Goal: Task Accomplishment & Management: Manage account settings

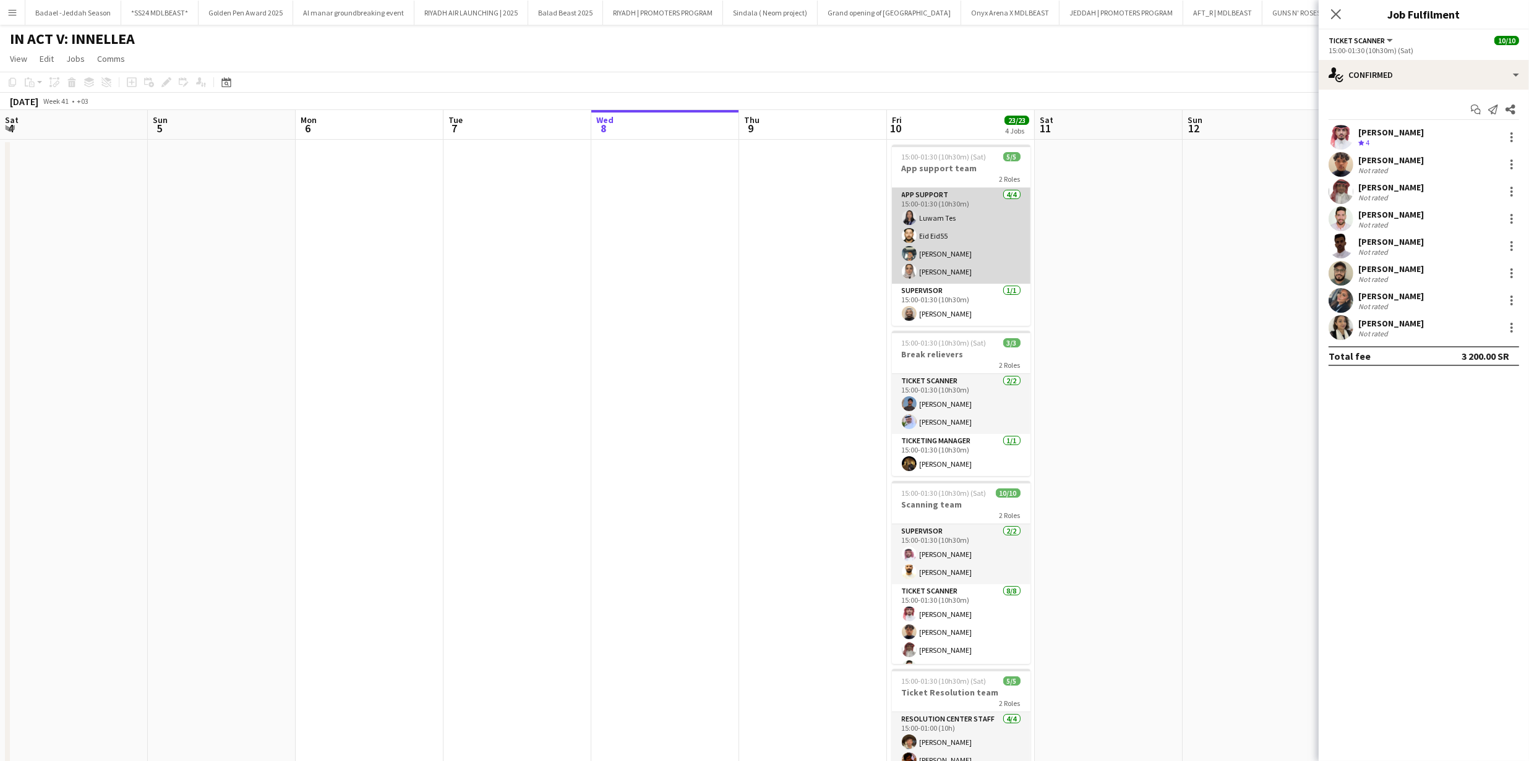
scroll to position [0, 335]
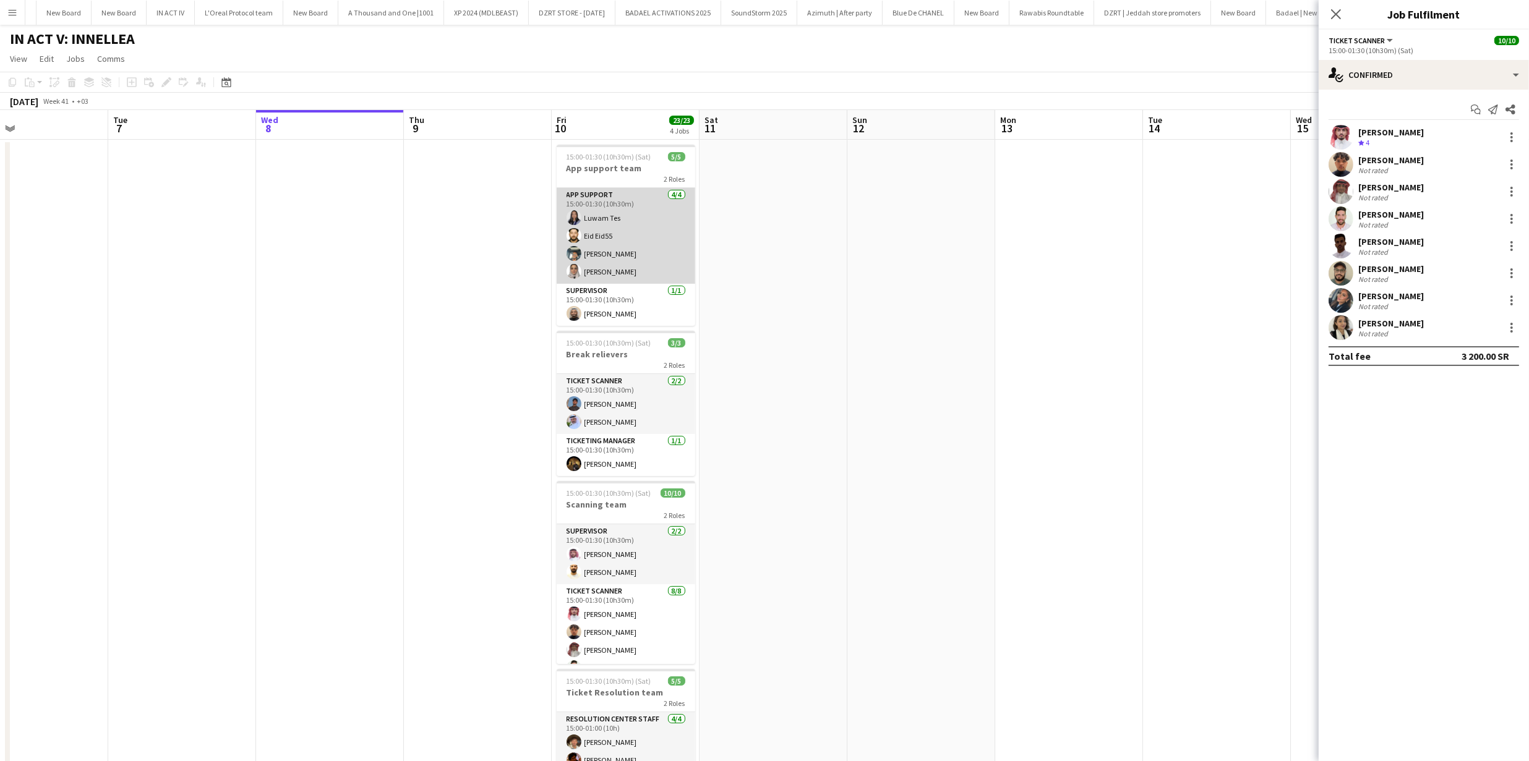
click at [615, 241] on app-card-role "App support [DATE] 15:00-01:30 (10h30m) Luwam Tes Eid Eid55 [PERSON_NAME] [PERS…" at bounding box center [626, 236] width 139 height 96
click at [685, 238] on app-card-role "App support [DATE] 15:00-01:30 (10h30m) Luwam Tes Eid Eid55 [PERSON_NAME] [PERS…" at bounding box center [626, 237] width 139 height 98
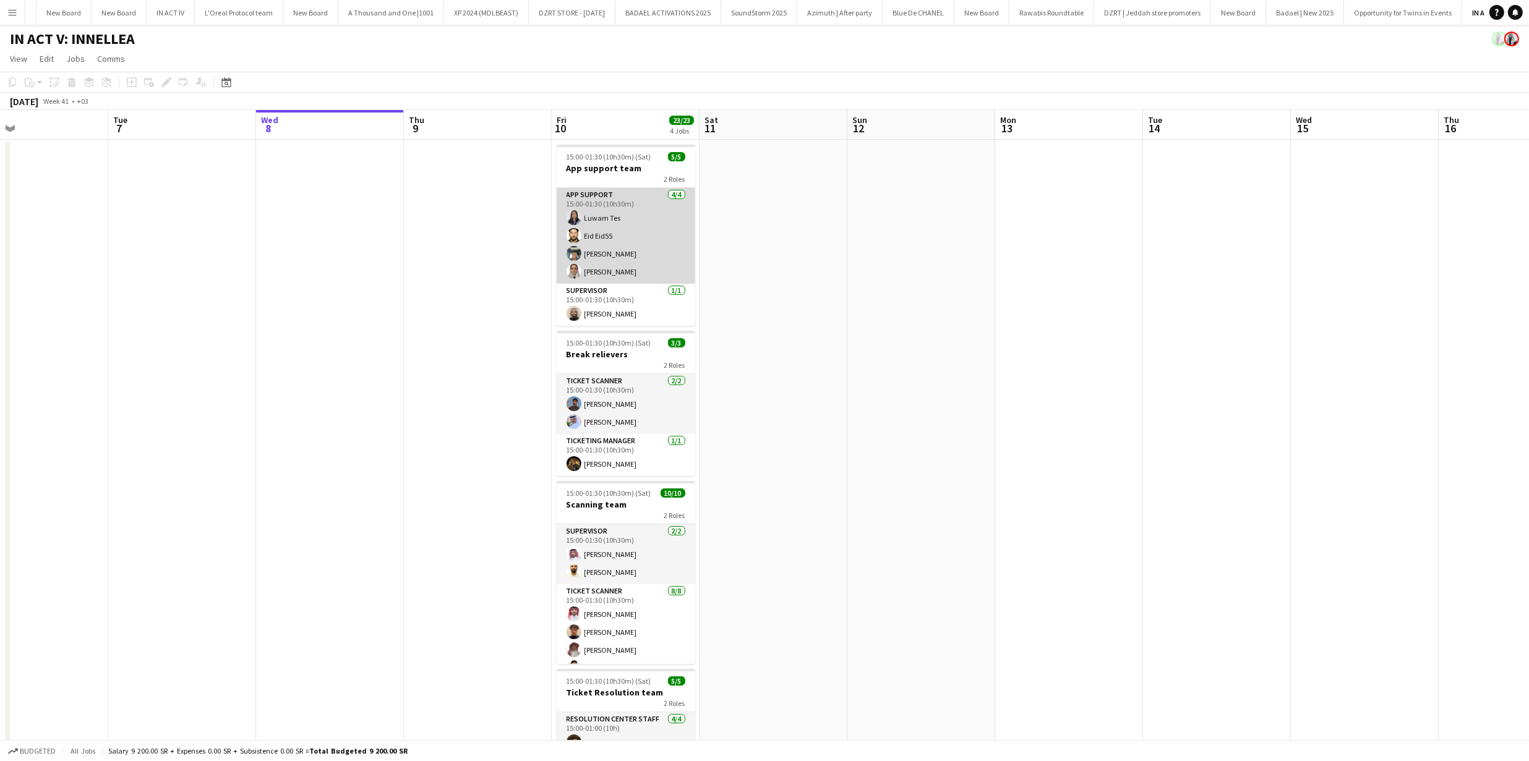
click at [685, 238] on app-card-role "App support [DATE] 15:00-01:30 (10h30m) Luwam Tes Eid Eid55 [PERSON_NAME] [PERS…" at bounding box center [626, 236] width 139 height 96
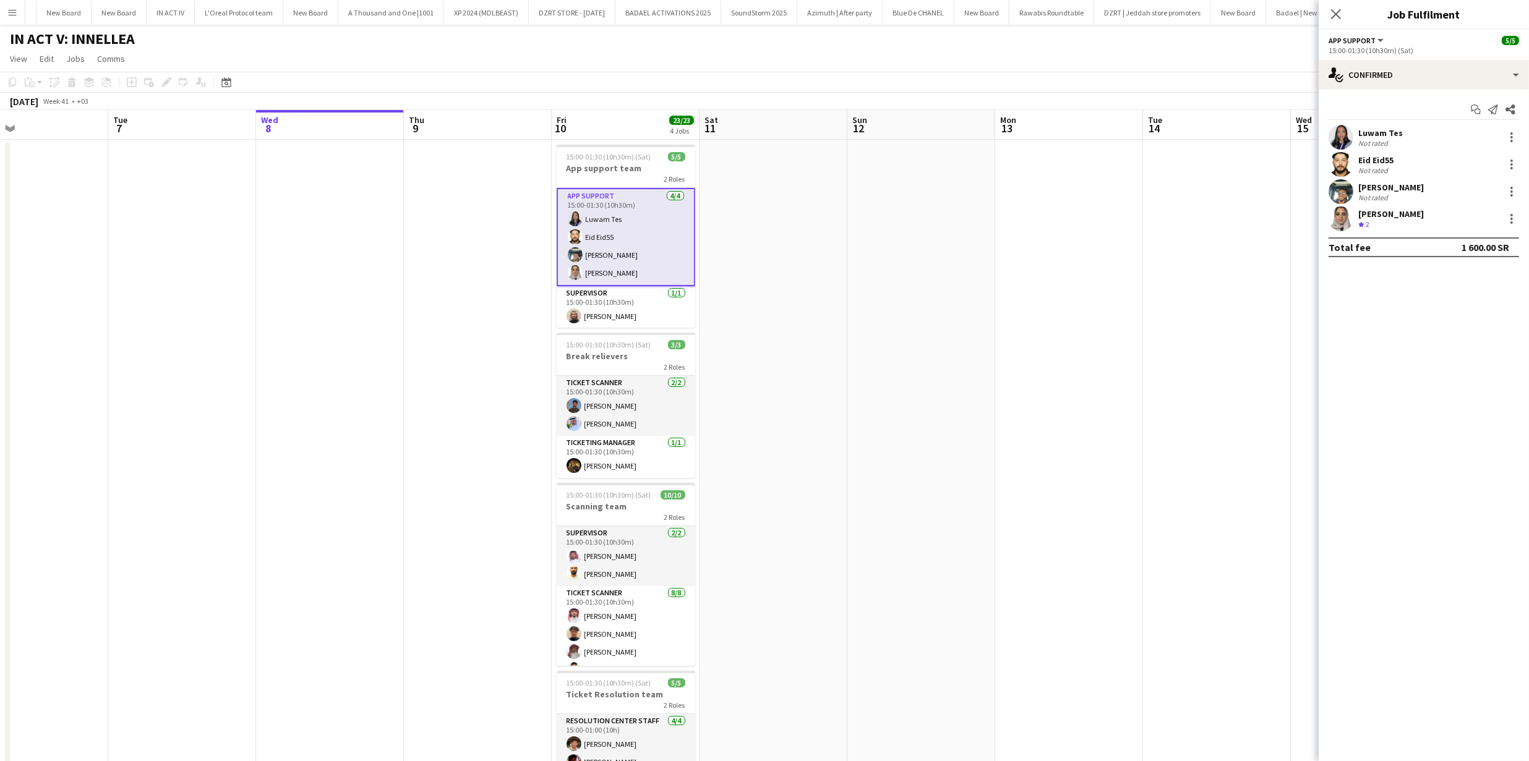
click at [1378, 193] on div "Not rated" at bounding box center [1374, 197] width 32 height 9
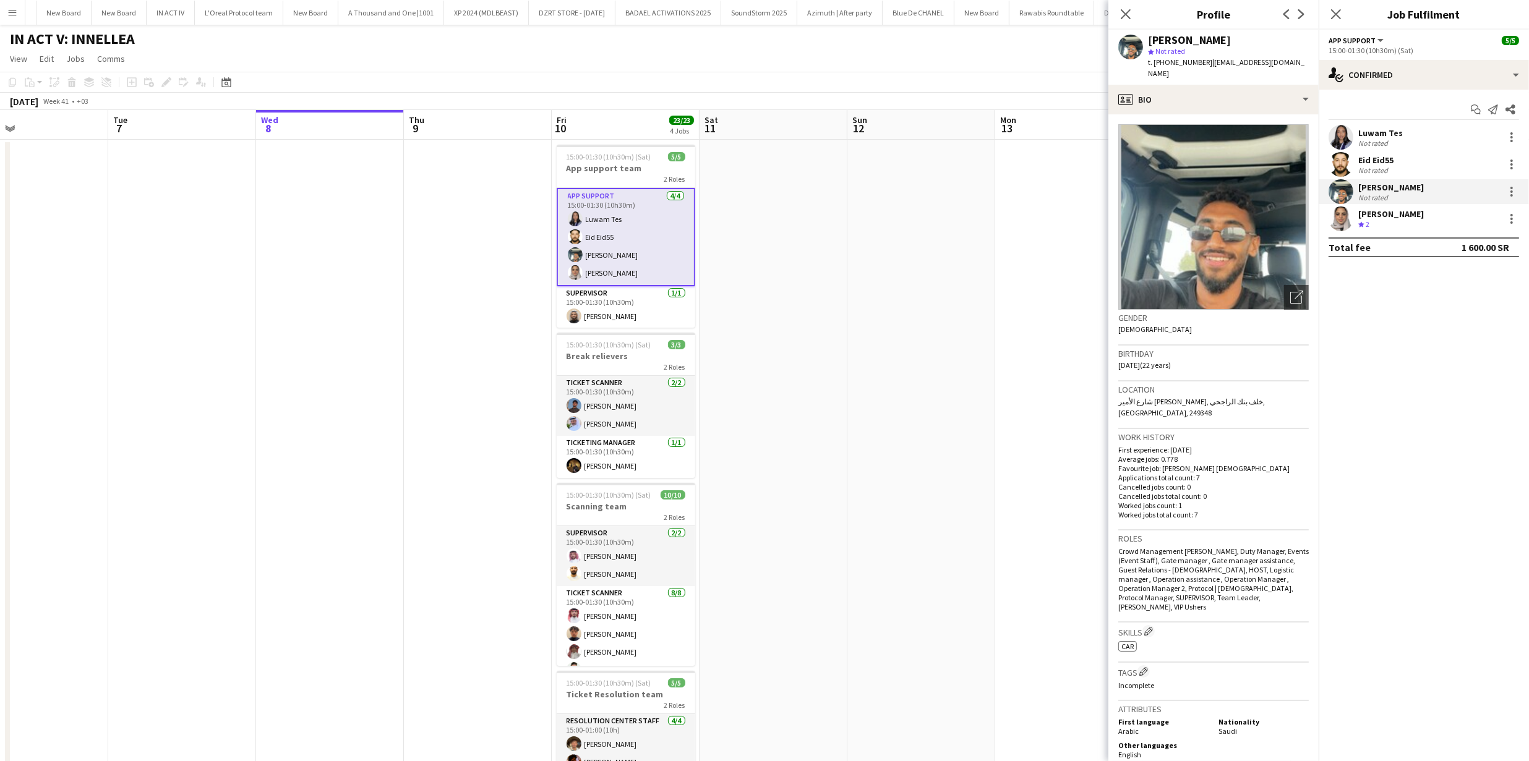
drag, startPoint x: 1207, startPoint y: 62, endPoint x: 1308, endPoint y: 65, distance: 100.2
click at [1308, 65] on div "[PERSON_NAME] star Not rated t. [PHONE_NUMBER] | [EMAIL_ADDRESS][DOMAIN_NAME]" at bounding box center [1213, 57] width 210 height 55
copy span "[EMAIL_ADDRESS][DOMAIN_NAME]"
click at [1509, 192] on div at bounding box center [1511, 191] width 15 height 15
click at [1451, 327] on button "Remove" at bounding box center [1471, 334] width 96 height 30
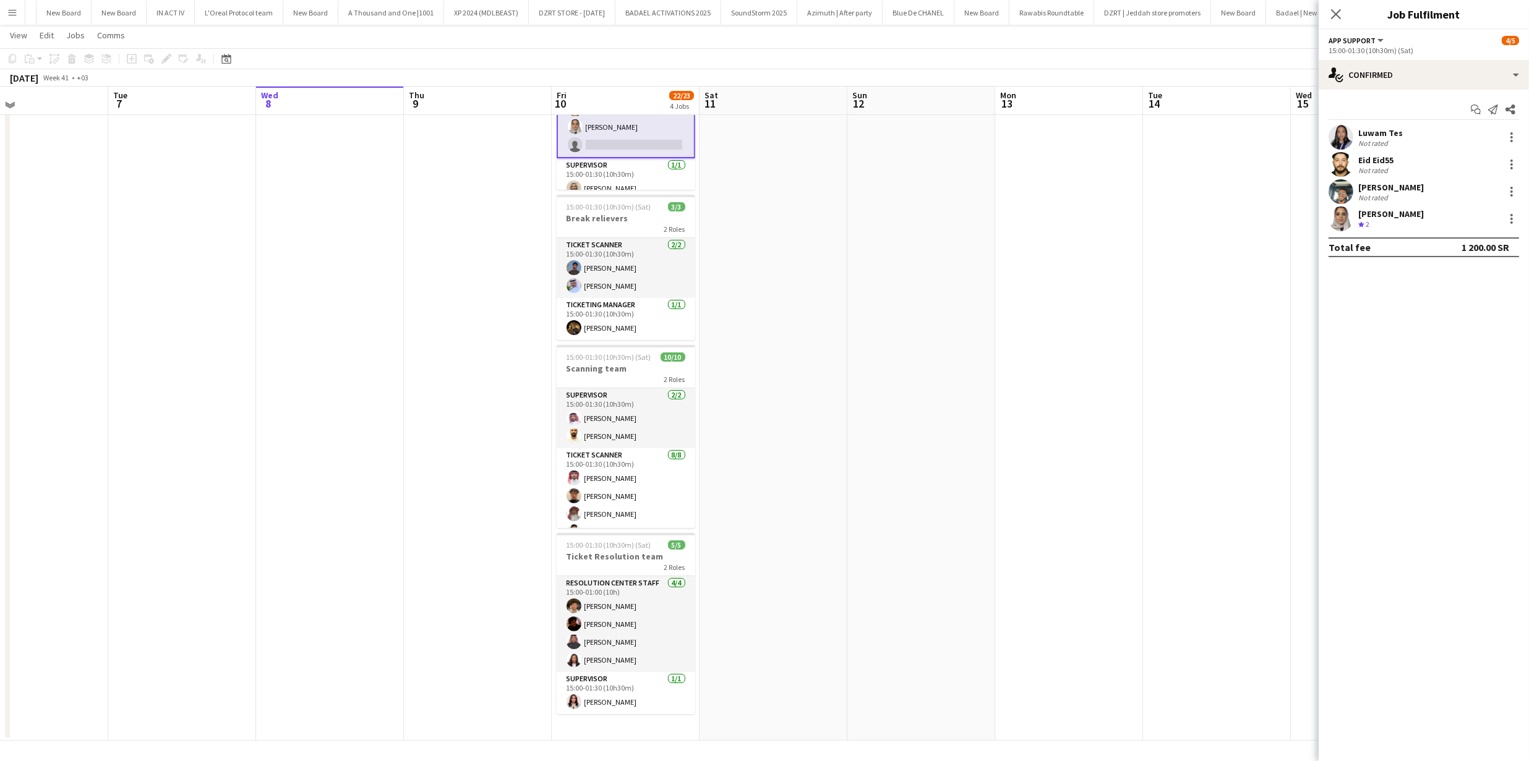
scroll to position [135, 0]
click at [995, 403] on app-date-cell at bounding box center [1069, 373] width 148 height 739
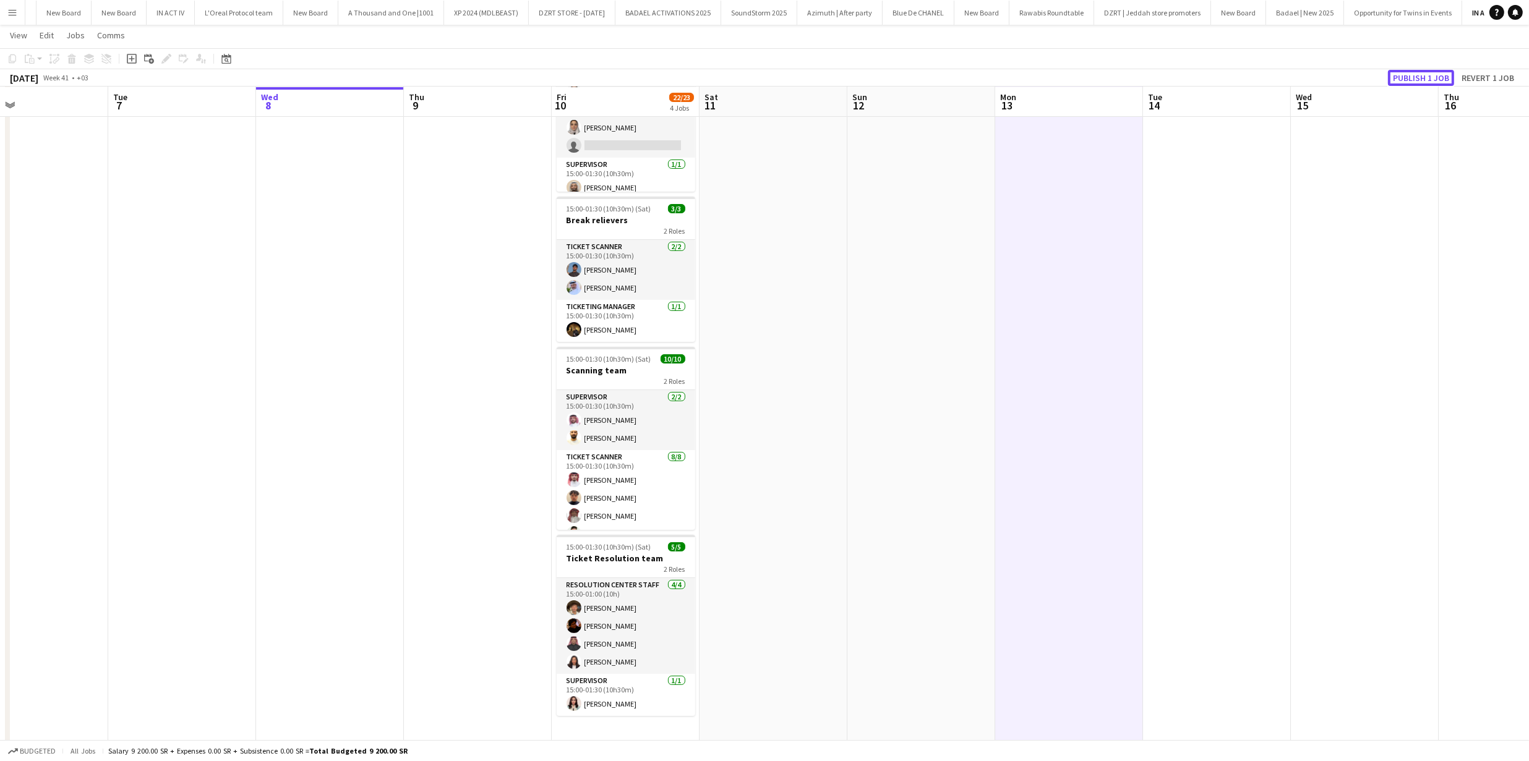
drag, startPoint x: 1418, startPoint y: 79, endPoint x: 1001, endPoint y: 152, distance: 423.2
click at [1418, 79] on button "Publish 1 job" at bounding box center [1421, 78] width 66 height 16
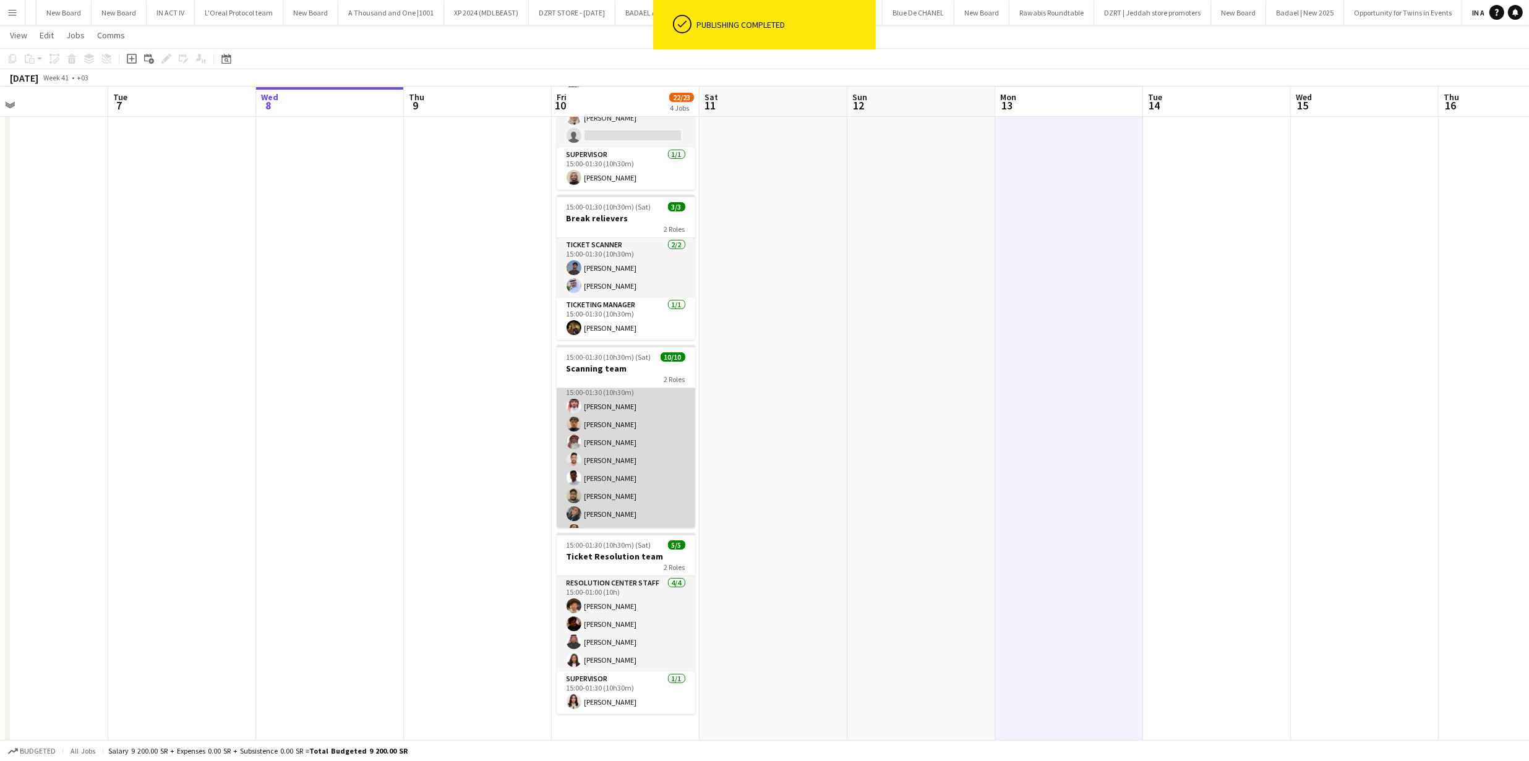
click at [608, 481] on app-card-role "Ticket Scanner [DATE] 15:00-01:30 (10h30m) [PERSON_NAME] [PERSON_NAME] [PERSON_…" at bounding box center [626, 461] width 139 height 168
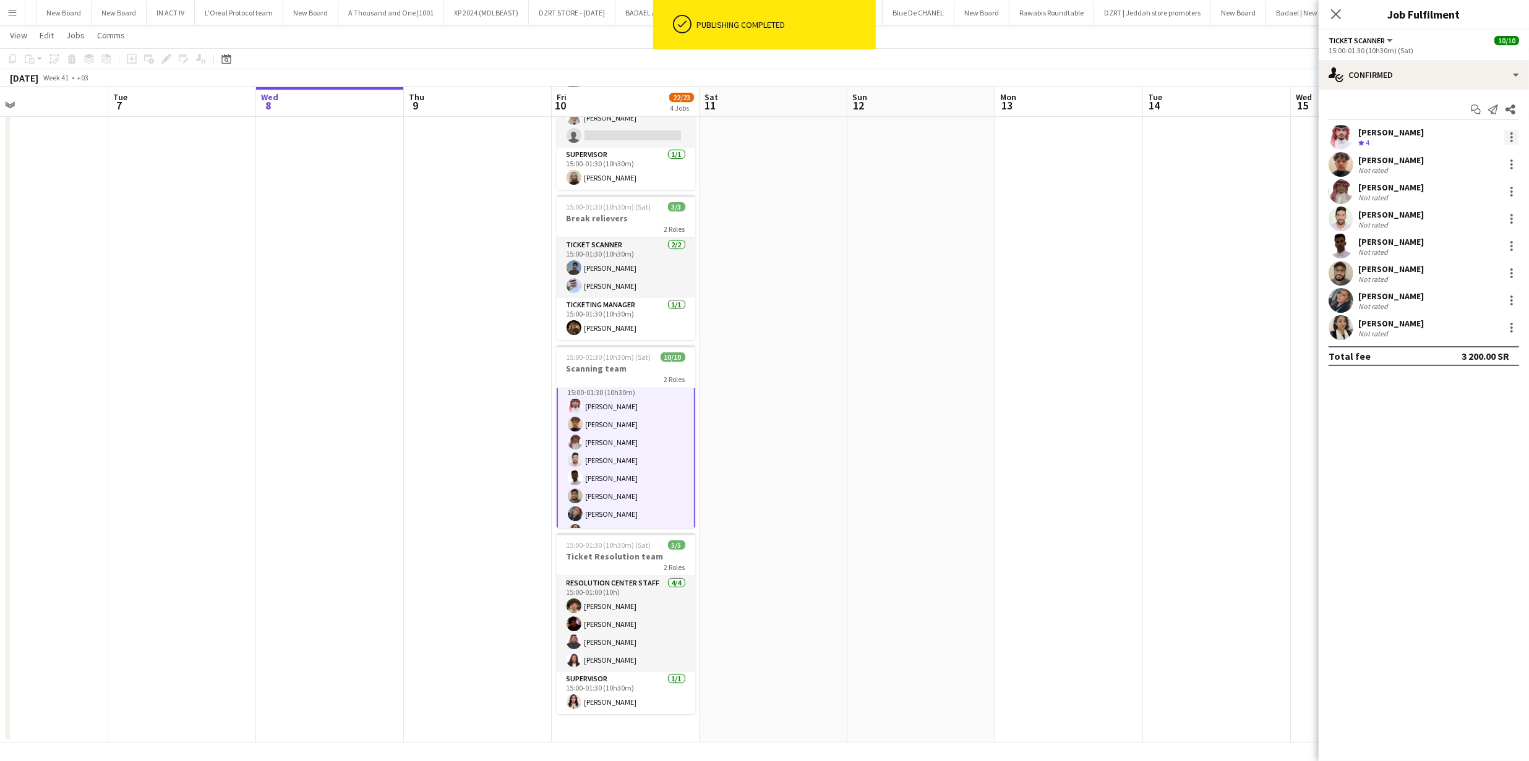
click at [1509, 137] on div at bounding box center [1511, 137] width 15 height 15
drag, startPoint x: 1462, startPoint y: 283, endPoint x: 1452, endPoint y: 255, distance: 29.5
click at [1462, 283] on span "Remove" at bounding box center [1451, 278] width 37 height 11
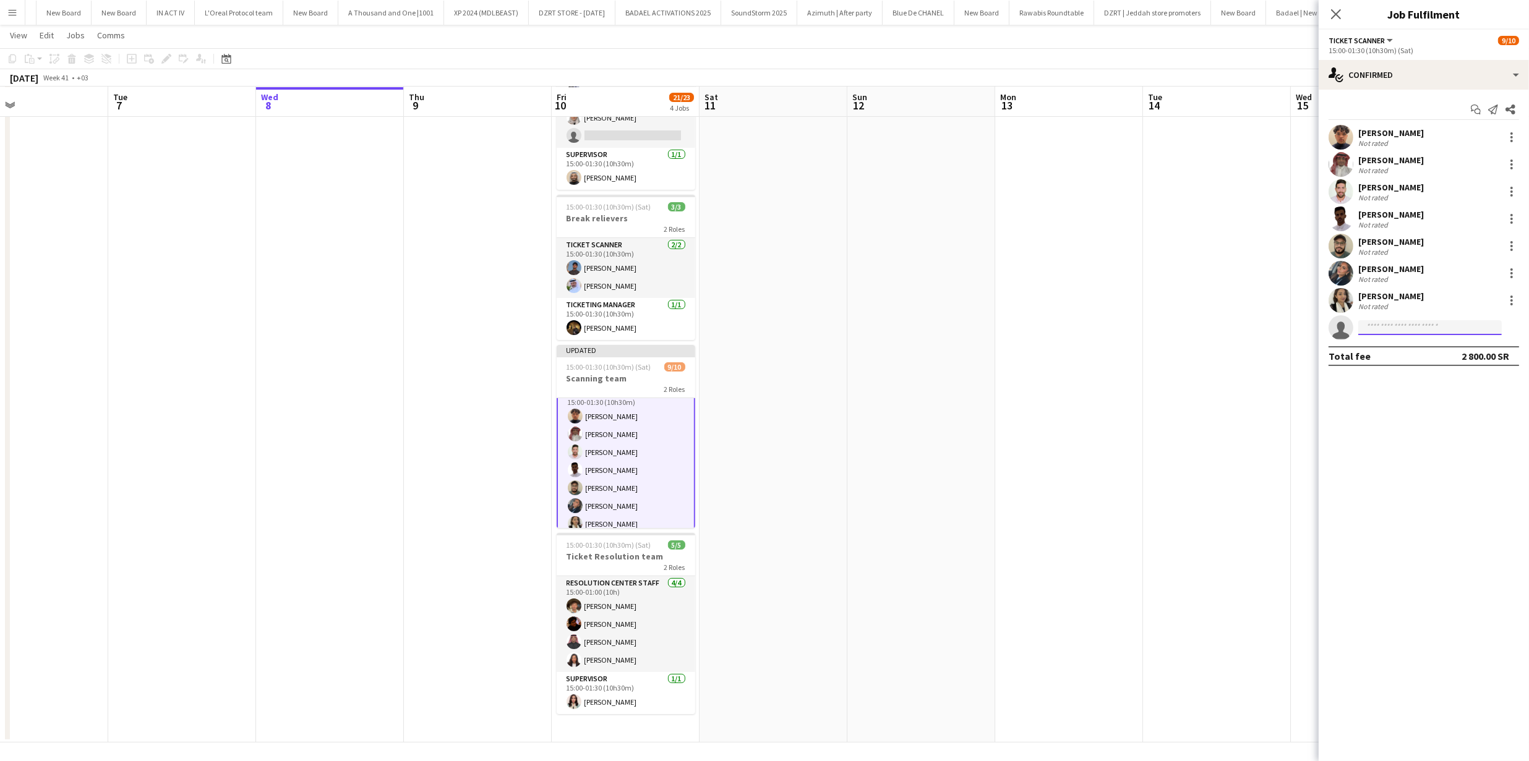
click at [1434, 332] on input at bounding box center [1430, 327] width 144 height 15
paste input "**********"
type input "**********"
click at [1396, 355] on span "[EMAIL_ADDRESS][DOMAIN_NAME]" at bounding box center [1430, 356] width 124 height 10
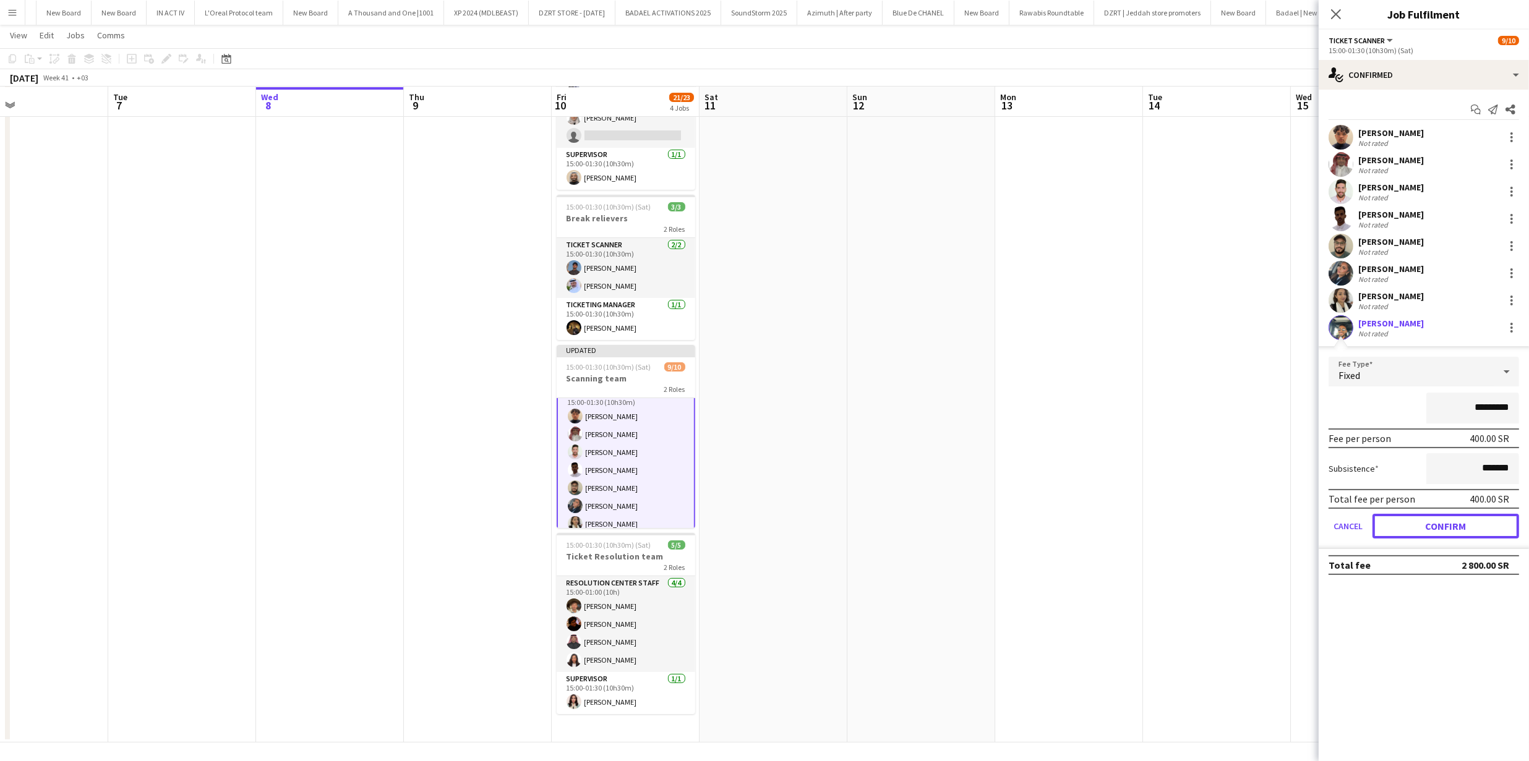
drag, startPoint x: 1397, startPoint y: 521, endPoint x: 1356, endPoint y: 510, distance: 41.6
click at [1397, 521] on button "Confirm" at bounding box center [1446, 526] width 147 height 25
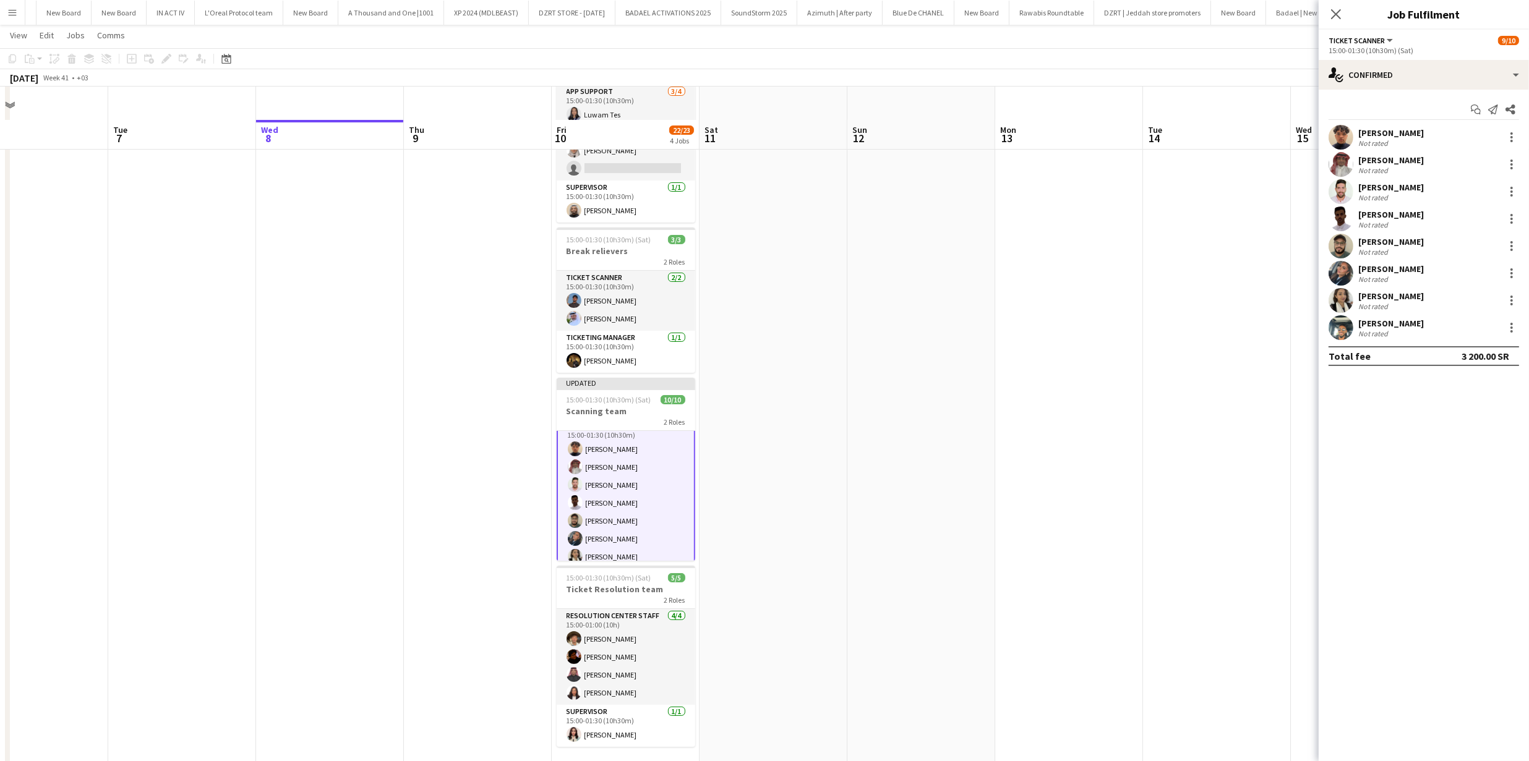
scroll to position [0, 0]
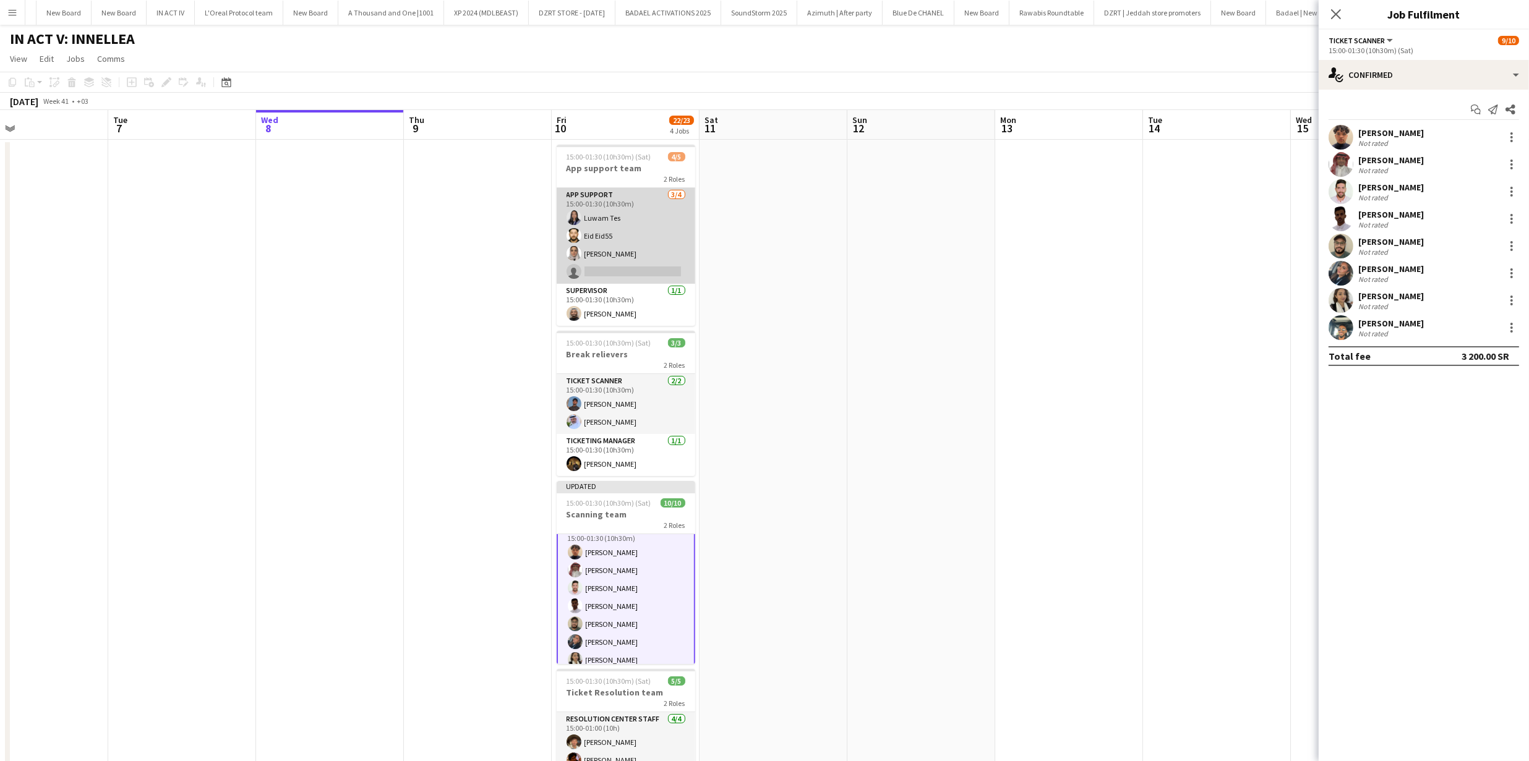
click at [649, 252] on app-card-role "App support [DATE] 15:00-01:30 (10h30m) Luwam Tes Eid Eid55 [PERSON_NAME] singl…" at bounding box center [626, 236] width 139 height 96
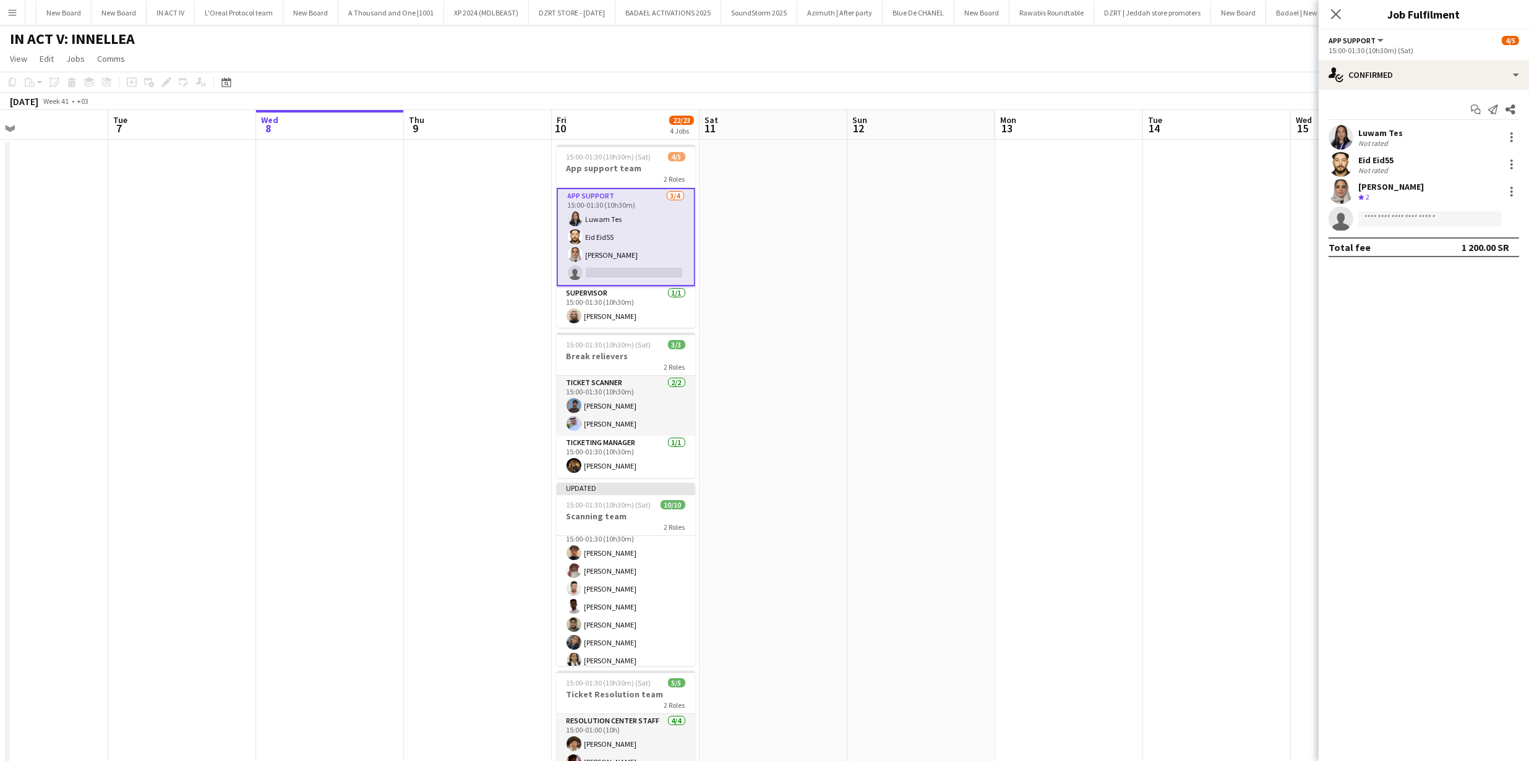
scroll to position [72, 0]
click at [1425, 223] on input at bounding box center [1430, 219] width 144 height 15
type input "*********"
click at [1198, 255] on app-date-cell at bounding box center [1217, 509] width 148 height 739
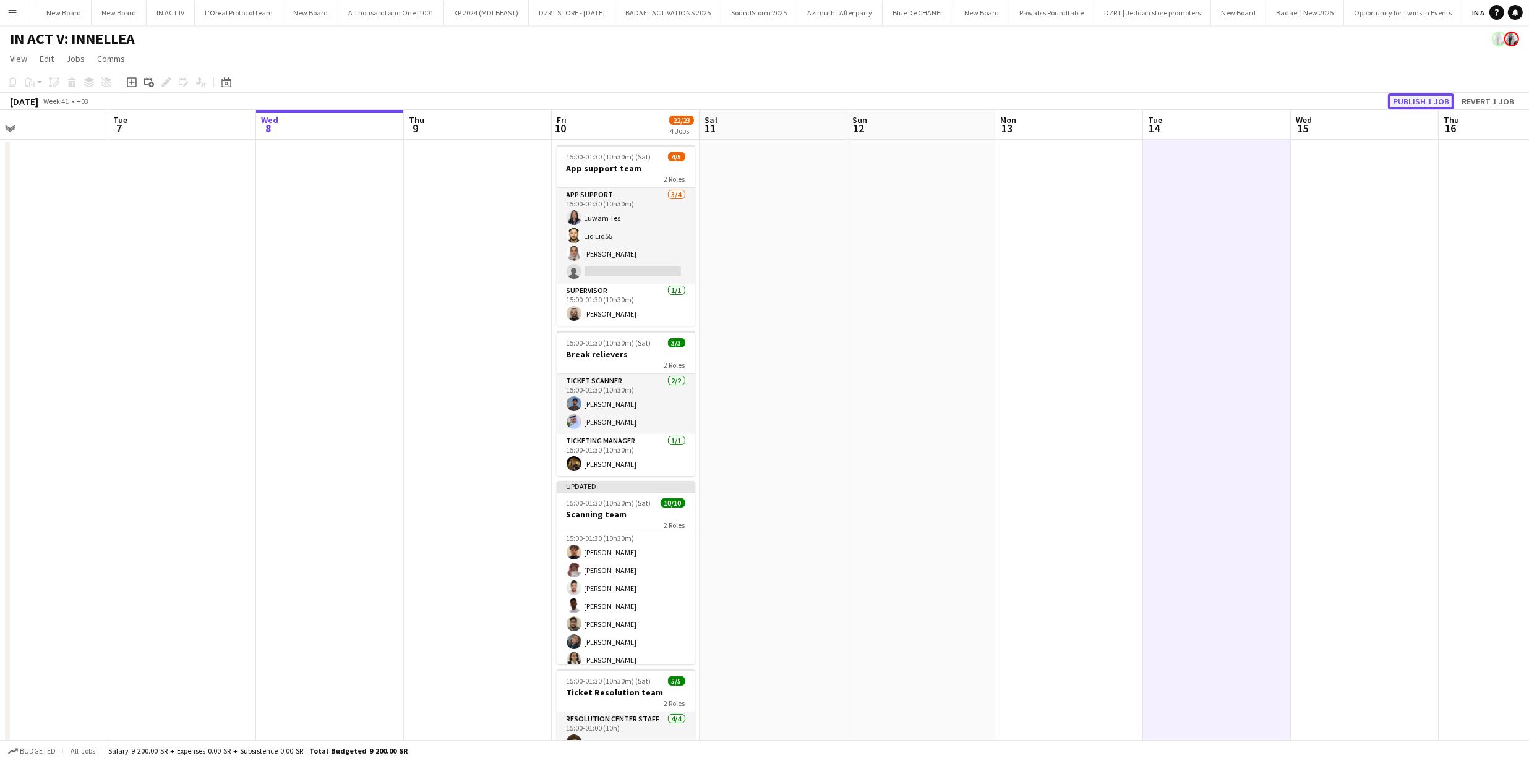
click at [1437, 100] on button "Publish 1 job" at bounding box center [1421, 101] width 66 height 16
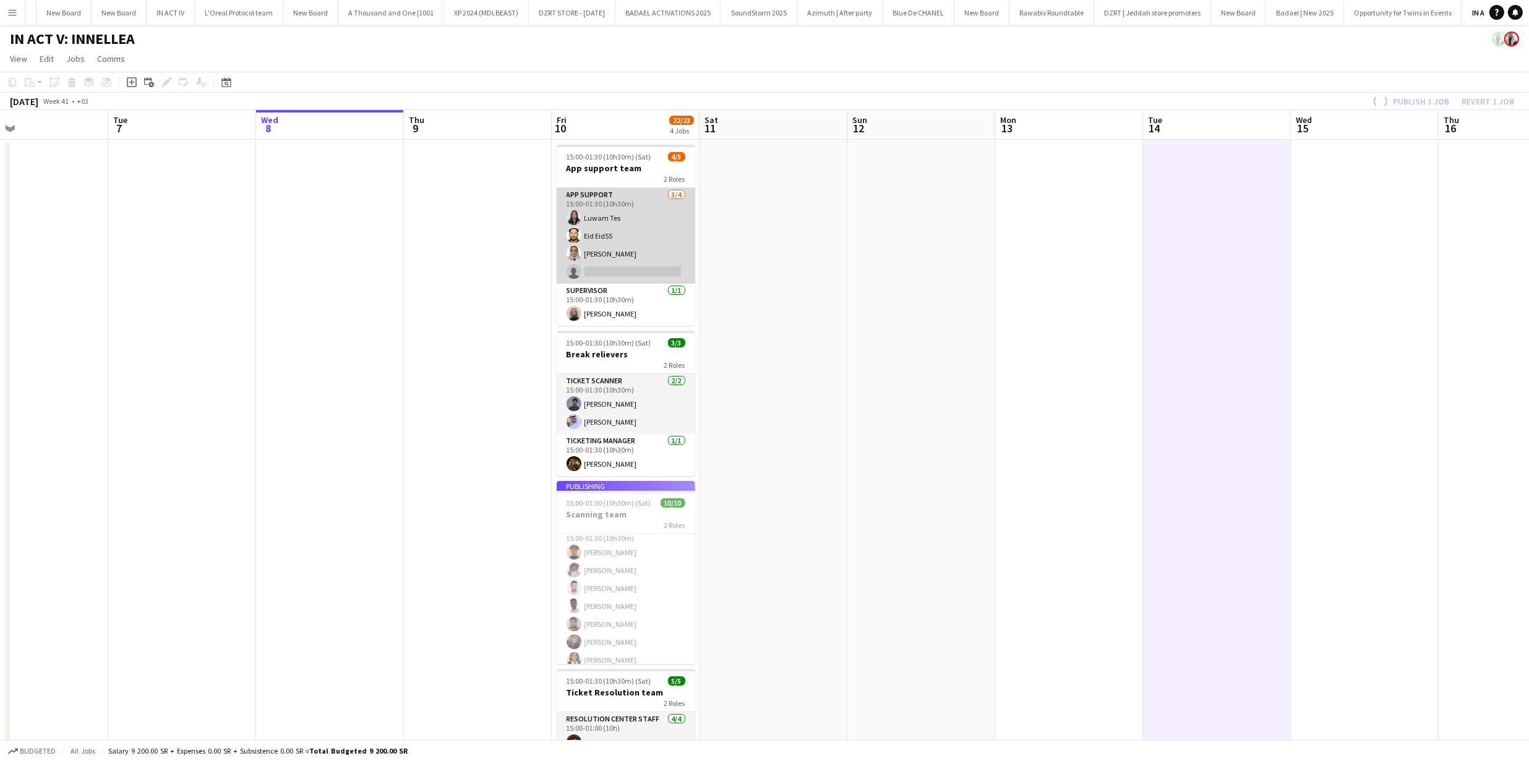
click at [621, 249] on app-card-role "App support [DATE] 15:00-01:30 (10h30m) Luwam Tes Eid Eid55 [PERSON_NAME] singl…" at bounding box center [626, 236] width 139 height 96
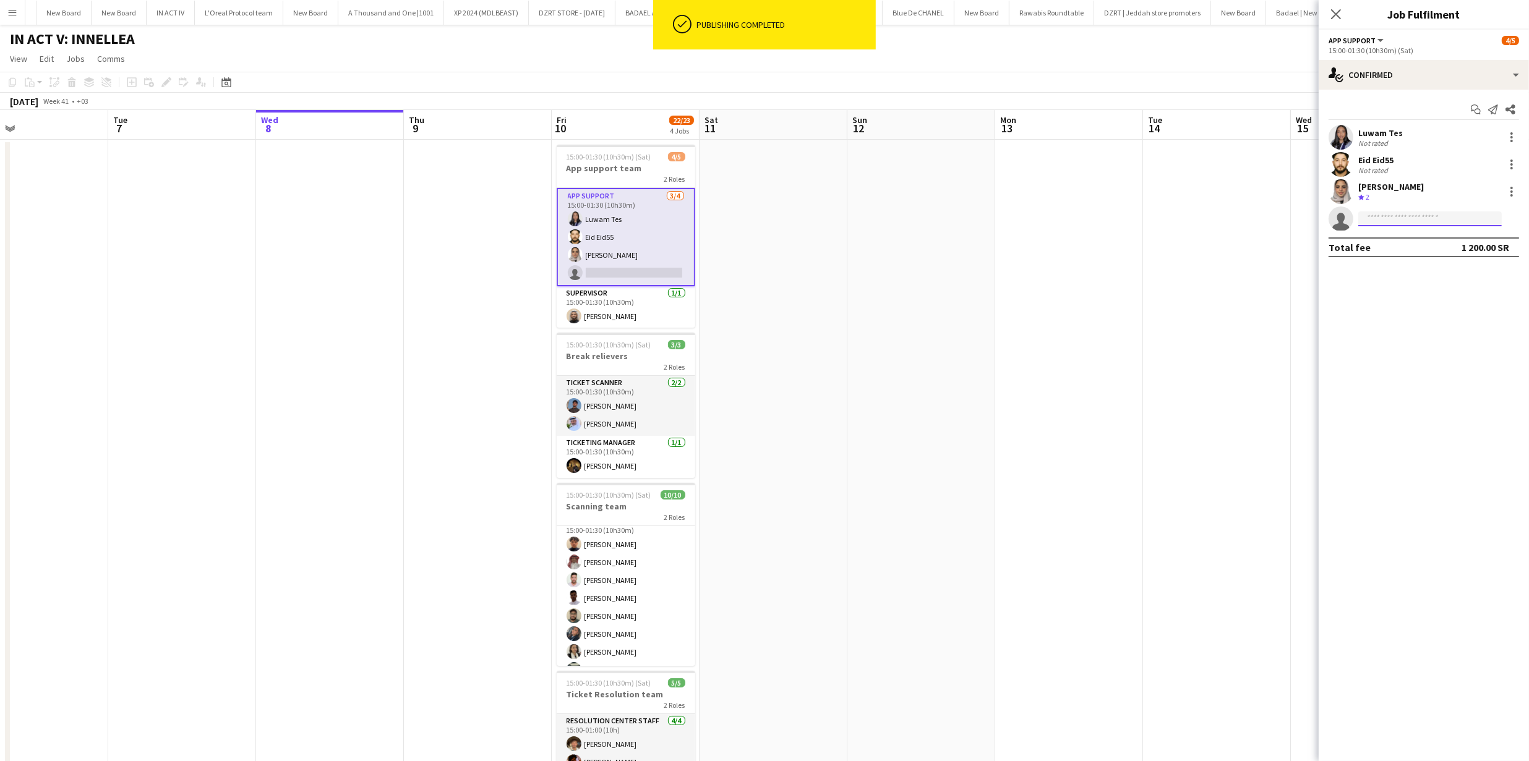
click at [1383, 215] on input at bounding box center [1430, 219] width 144 height 15
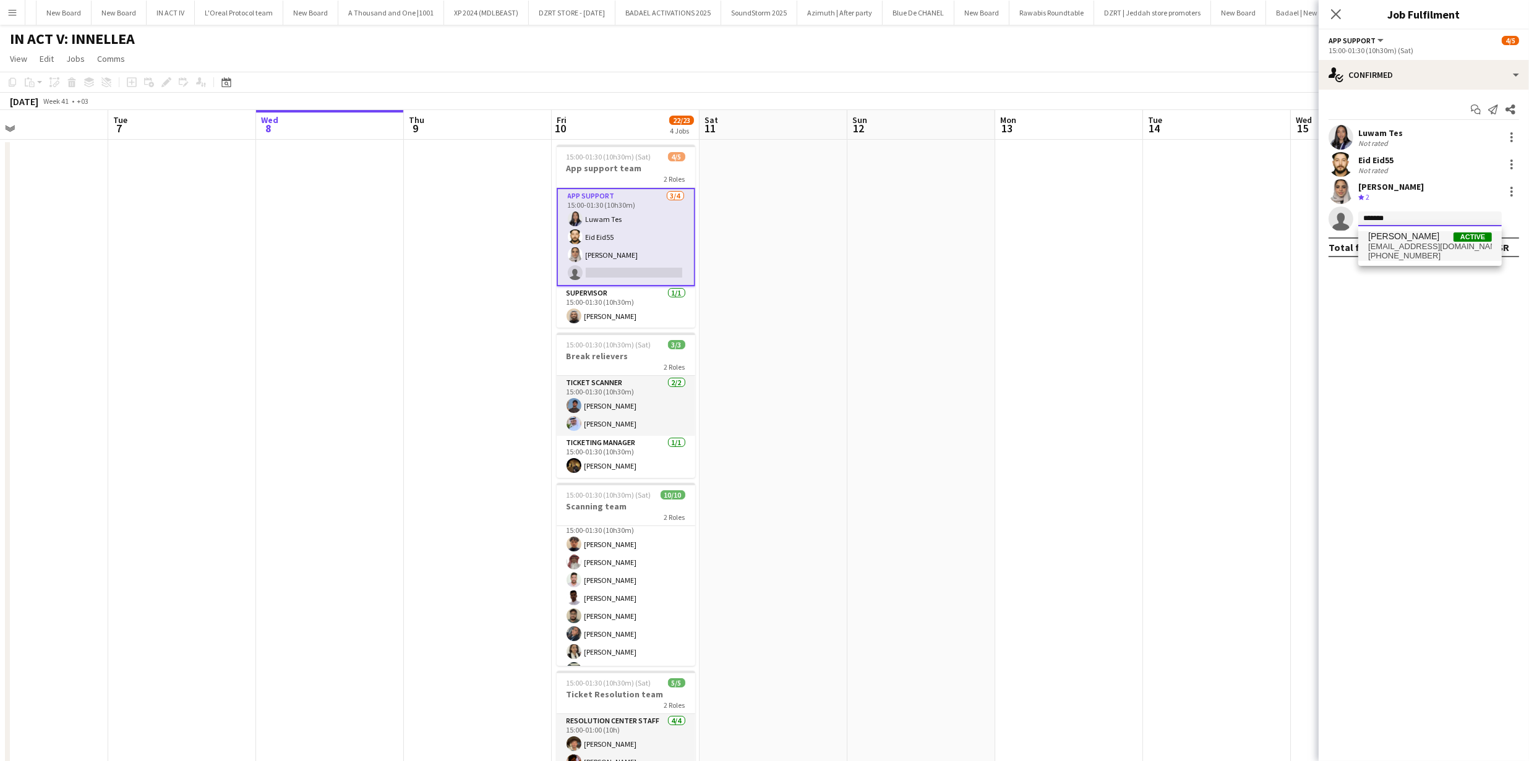
type input "*******"
click at [1386, 235] on span "[PERSON_NAME]" at bounding box center [1403, 236] width 71 height 11
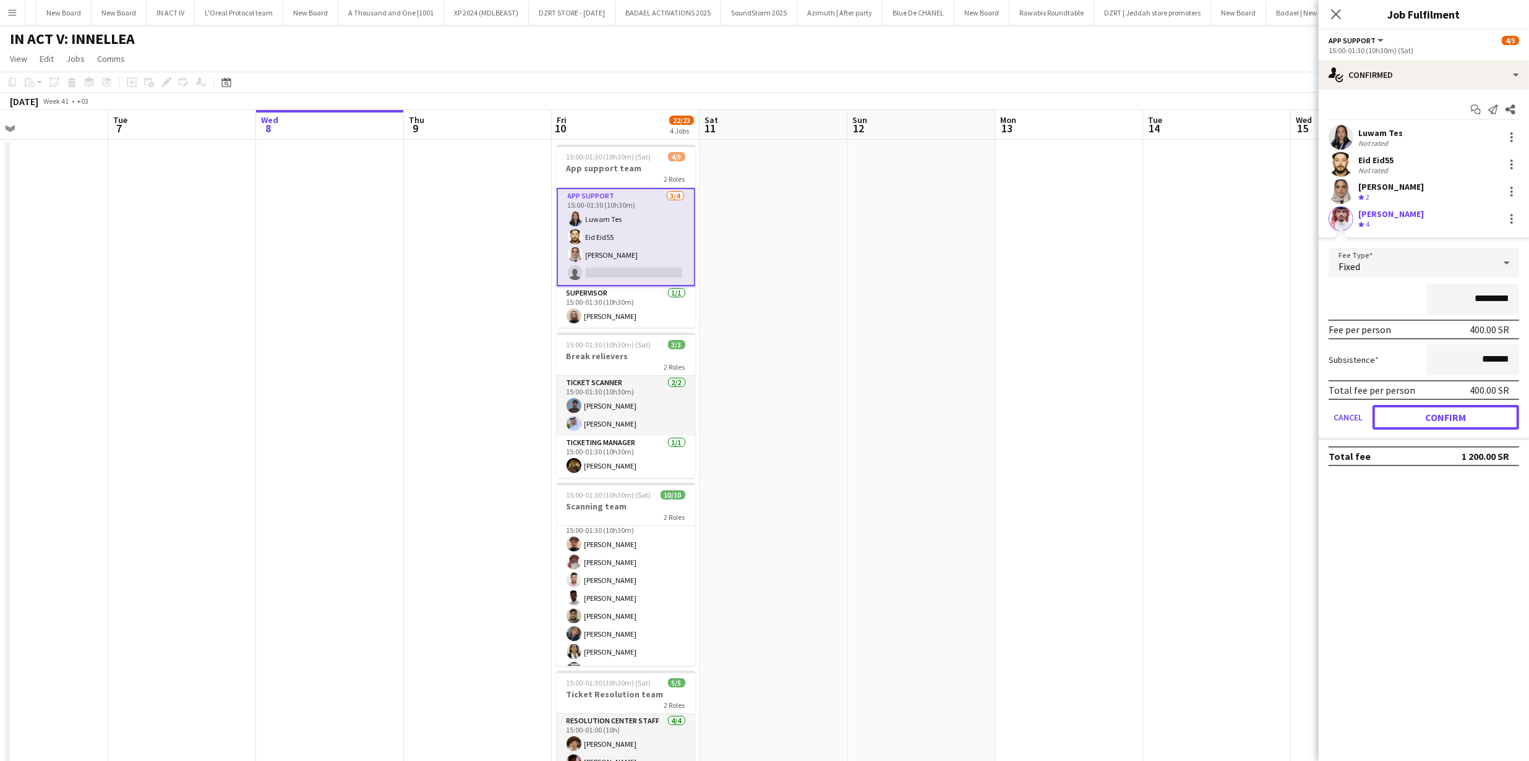
drag, startPoint x: 1430, startPoint y: 411, endPoint x: 1422, endPoint y: 409, distance: 8.3
click at [1430, 411] on button "Confirm" at bounding box center [1446, 417] width 147 height 25
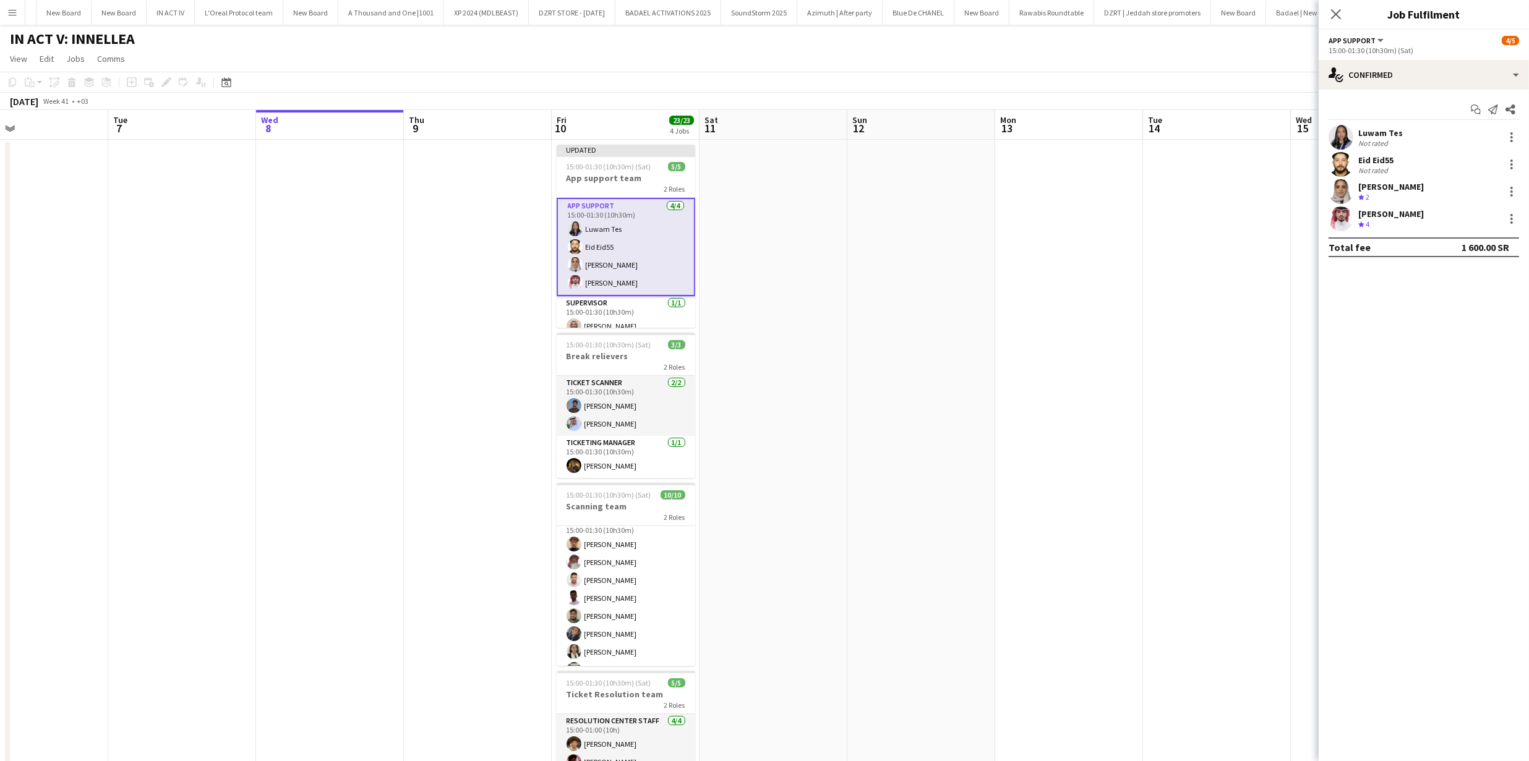
drag, startPoint x: 1288, startPoint y: 349, endPoint x: 1339, endPoint y: 268, distance: 95.8
click at [1288, 349] on app-date-cell at bounding box center [1217, 510] width 148 height 740
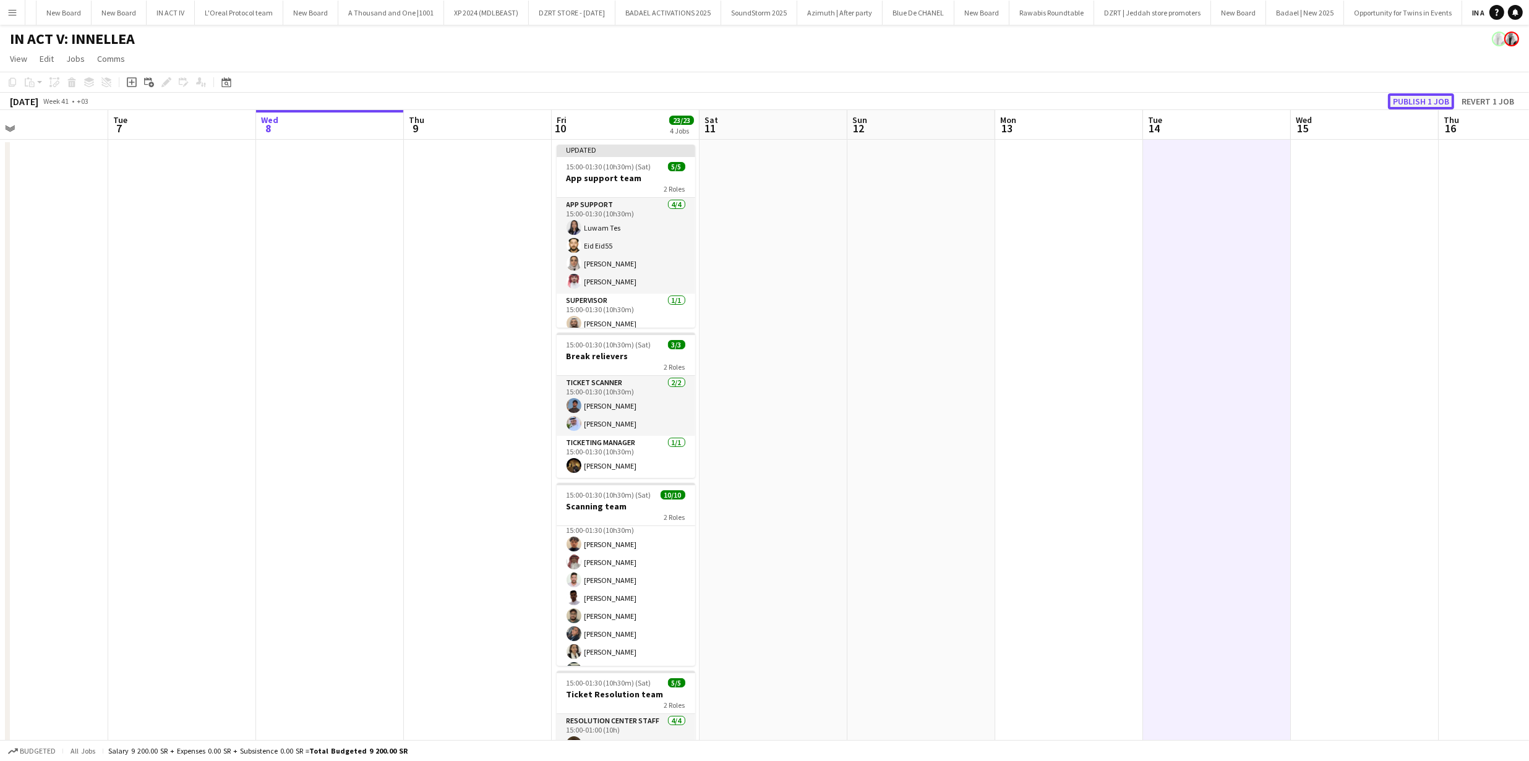
click at [1408, 106] on button "Publish 1 job" at bounding box center [1421, 101] width 66 height 16
drag, startPoint x: 951, startPoint y: 376, endPoint x: 825, endPoint y: 362, distance: 127.6
click at [951, 376] on app-date-cell at bounding box center [921, 510] width 148 height 740
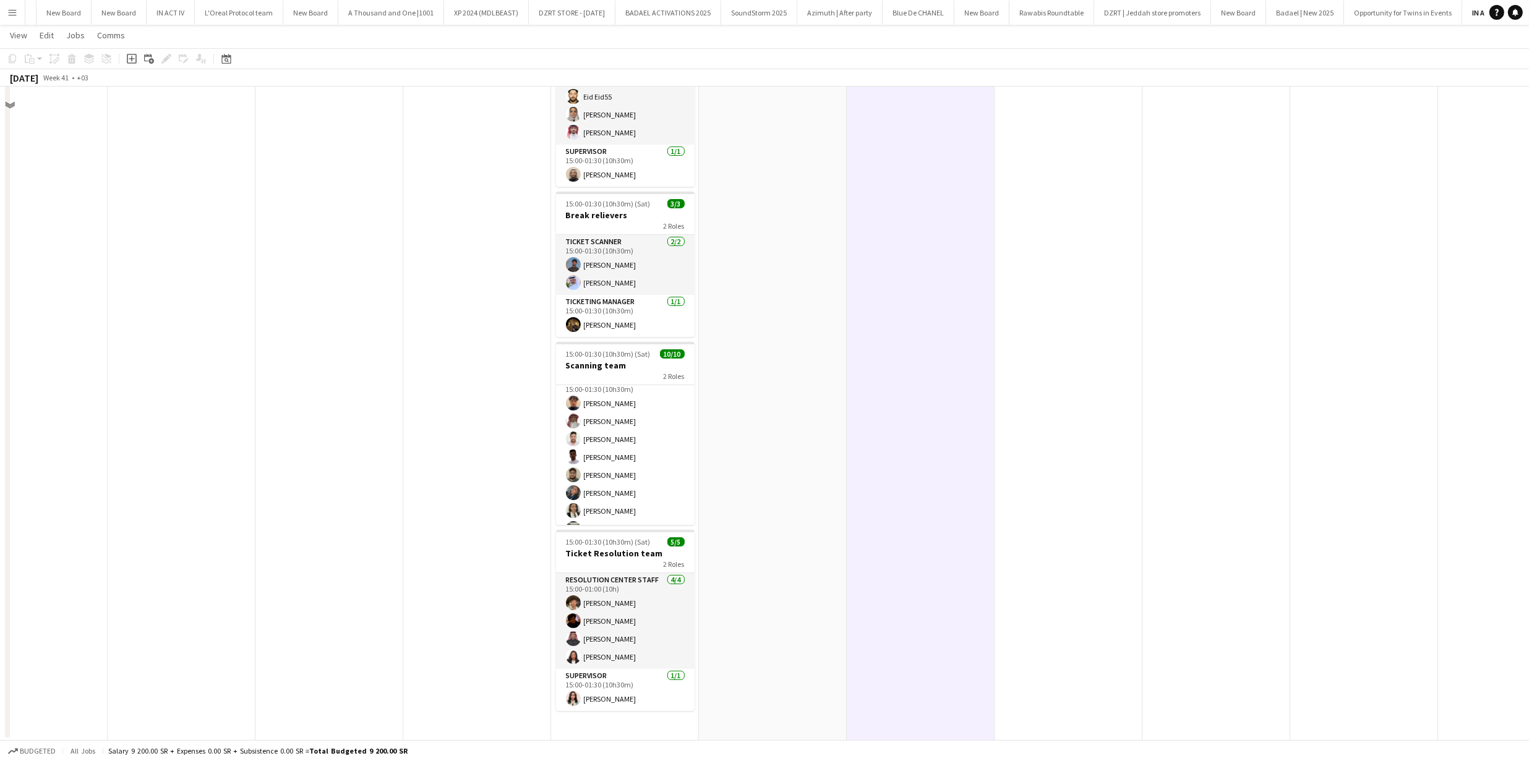
scroll to position [0, 0]
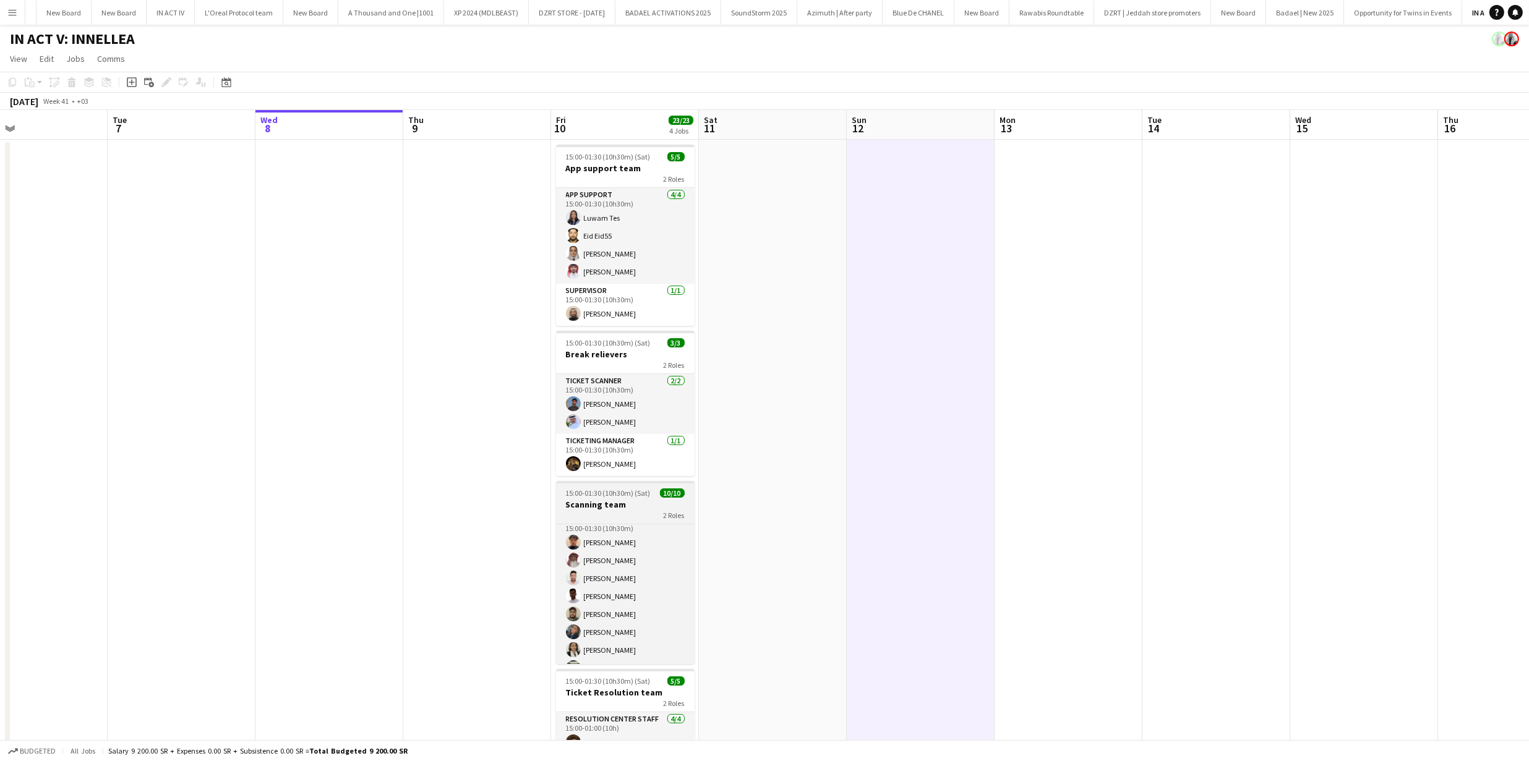
click at [629, 504] on h3 "Scanning team" at bounding box center [625, 504] width 139 height 11
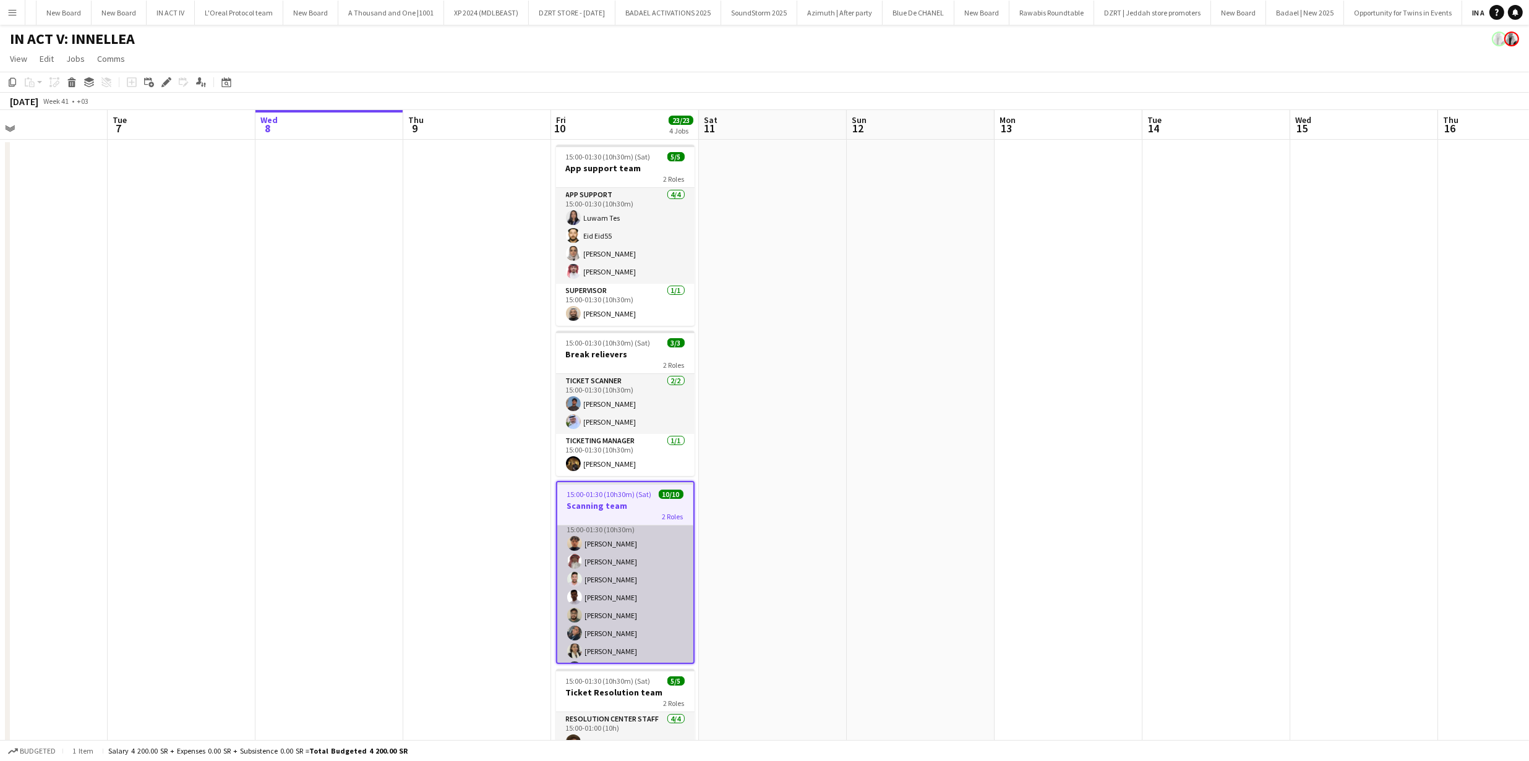
click at [619, 545] on app-card-role "Ticket Scanner [DATE] 15:00-01:30 (10h30m) [PERSON_NAME] [PERSON_NAME] [PERSON_…" at bounding box center [625, 598] width 136 height 168
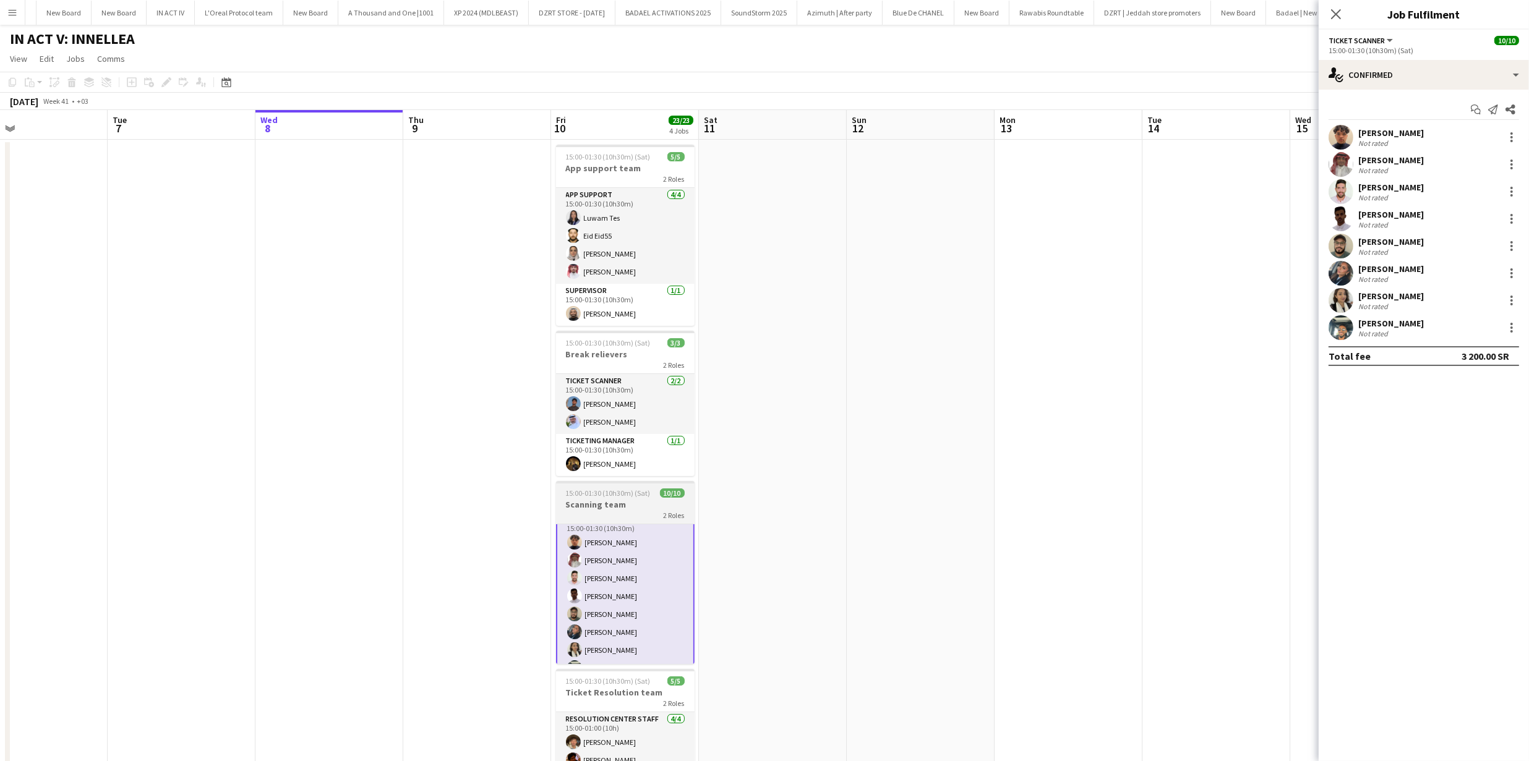
click at [634, 517] on div "2 Roles" at bounding box center [625, 515] width 139 height 10
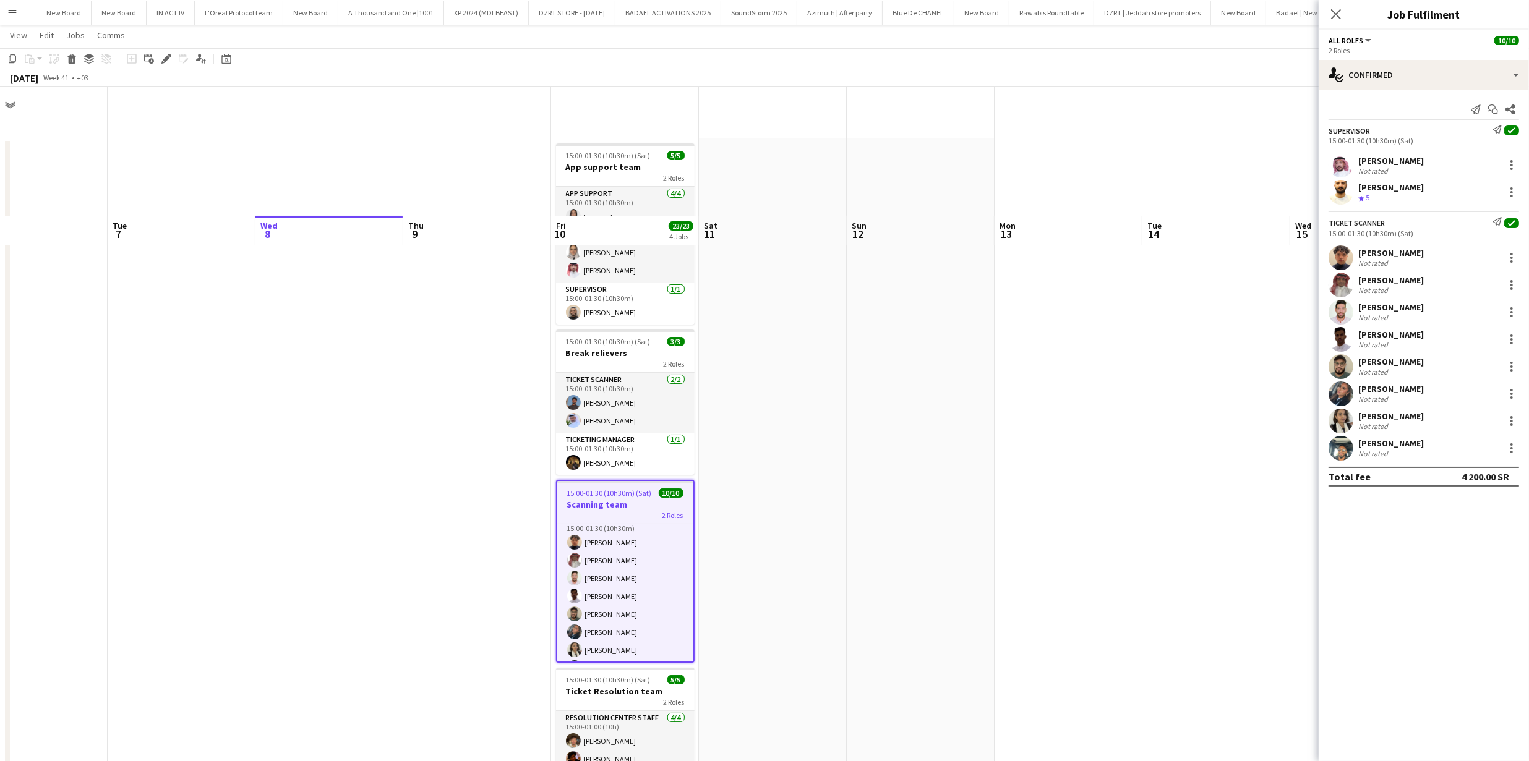
scroll to position [137, 0]
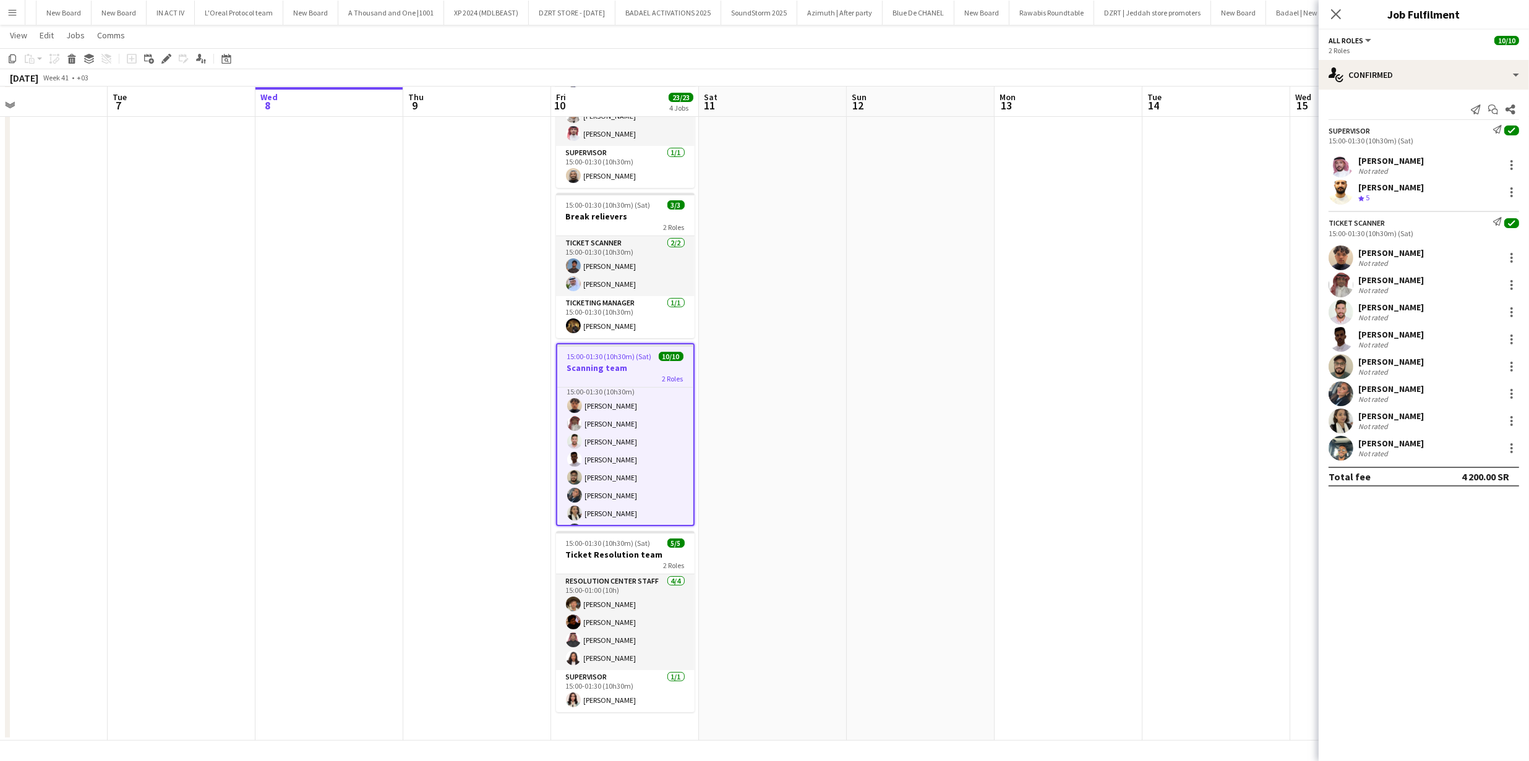
drag, startPoint x: 1078, startPoint y: 552, endPoint x: 1042, endPoint y: 554, distance: 35.9
click at [1078, 552] on app-date-cell at bounding box center [1069, 371] width 148 height 739
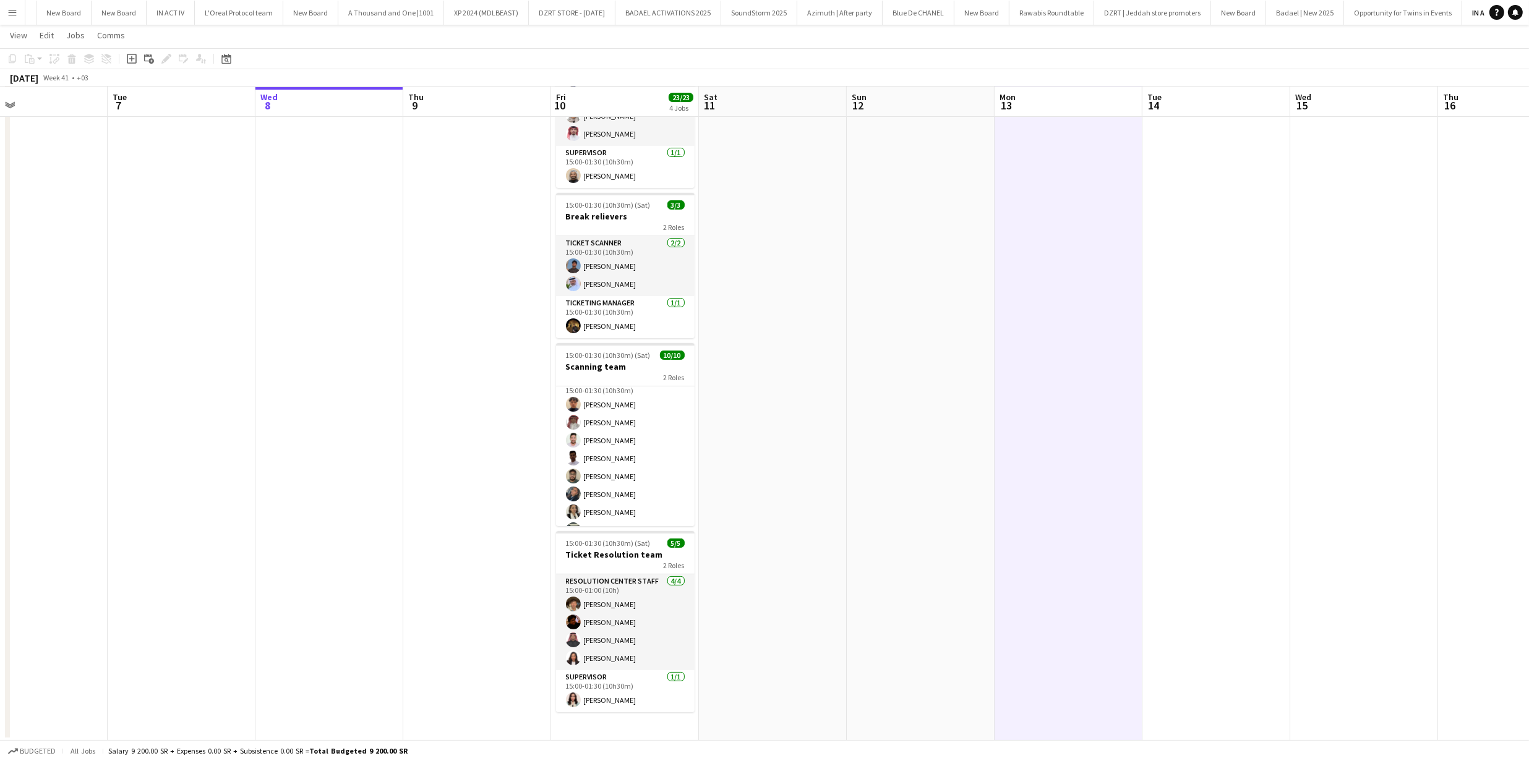
scroll to position [0, 0]
